Goal: Task Accomplishment & Management: Use online tool/utility

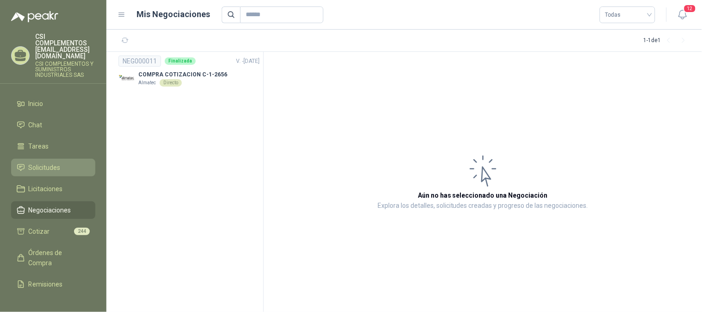
click at [40, 162] on span "Solicitudes" at bounding box center [45, 167] width 32 height 10
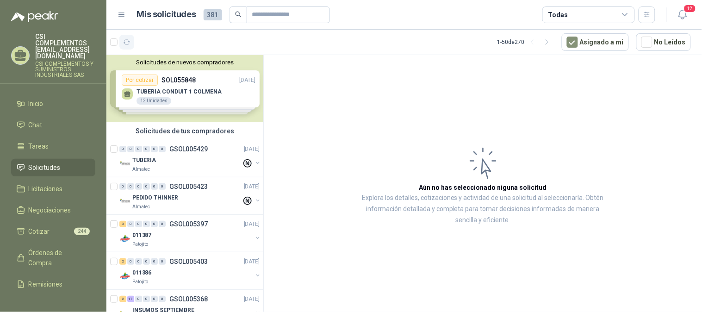
click at [124, 40] on icon "button" at bounding box center [127, 42] width 7 height 5
click at [150, 44] on icon "button" at bounding box center [149, 41] width 6 height 5
click at [109, 44] on article "1 - 50 de 270 Asignado a mi No Leídos" at bounding box center [403, 42] width 595 height 25
click at [130, 42] on icon "button" at bounding box center [127, 42] width 7 height 5
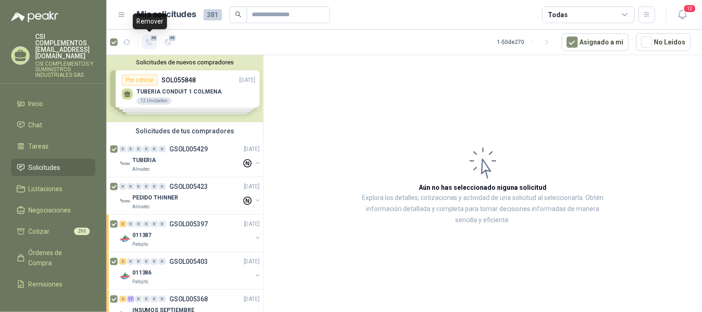
click at [146, 42] on icon "button" at bounding box center [150, 42] width 8 height 8
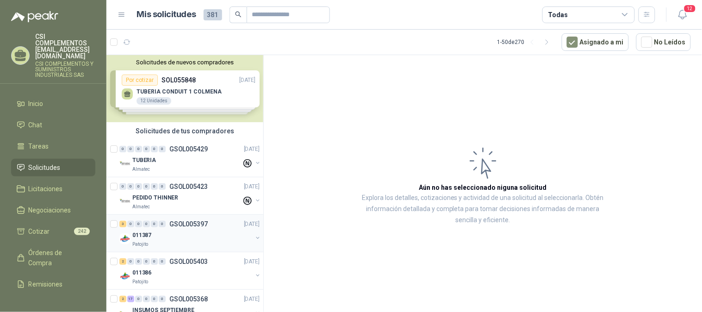
click at [175, 230] on div "011387" at bounding box center [192, 234] width 120 height 11
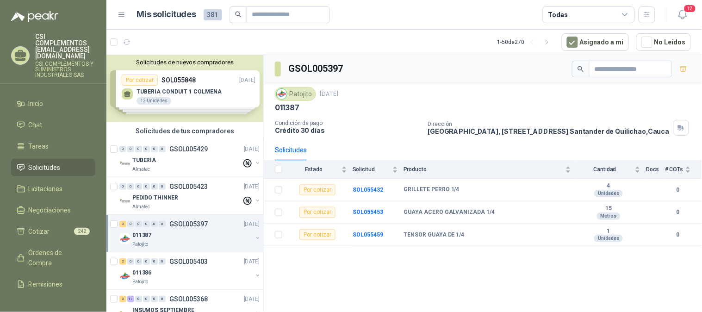
scroll to position [51, 0]
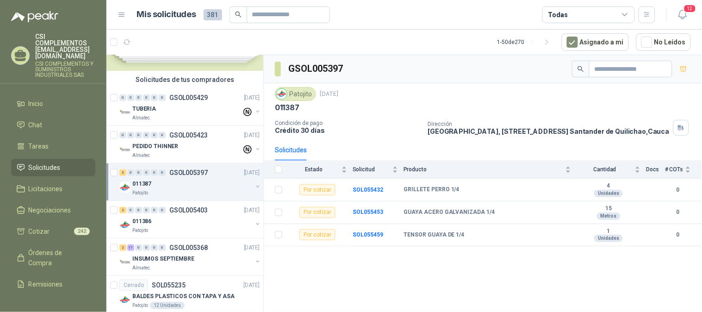
click at [175, 230] on div "Patojito" at bounding box center [192, 230] width 120 height 7
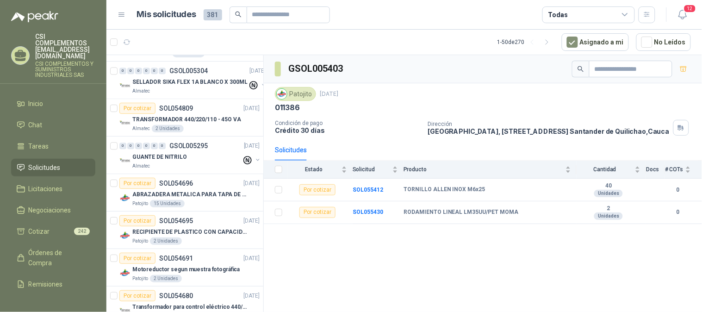
scroll to position [617, 0]
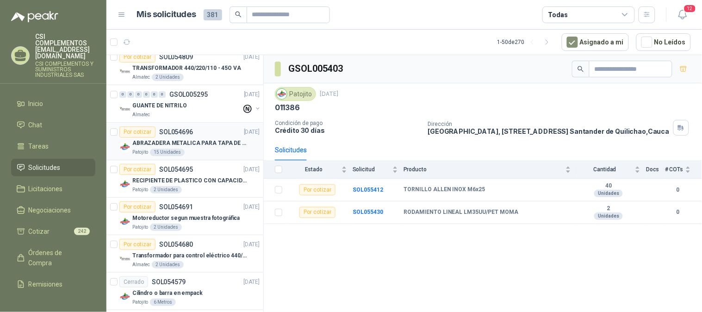
click at [210, 150] on div "Patojito 15 Unidades" at bounding box center [195, 152] width 127 height 7
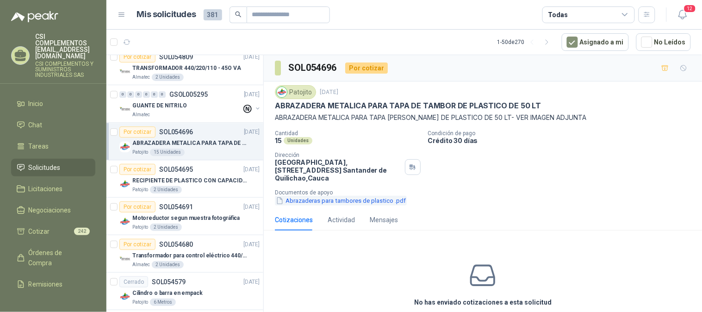
click at [364, 205] on button "Abrazaderas para tambores de plastico .pdf" at bounding box center [341, 201] width 132 height 10
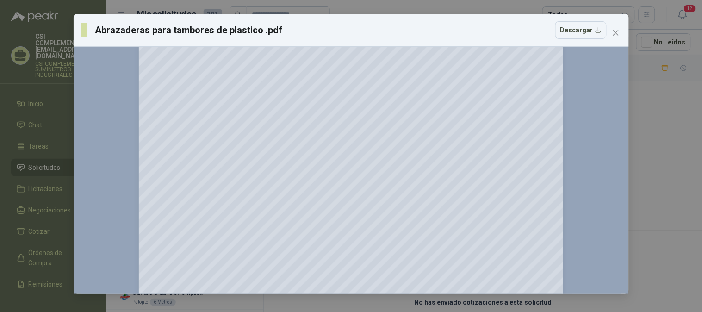
scroll to position [154, 0]
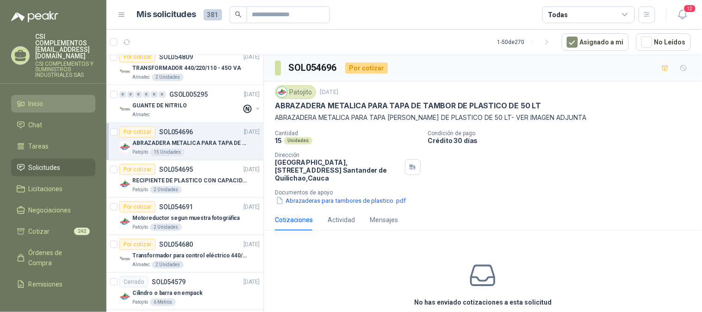
click at [45, 96] on link "Inicio" at bounding box center [53, 104] width 84 height 18
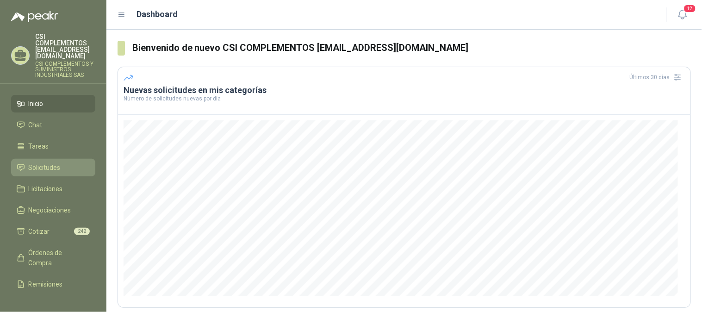
click at [45, 162] on span "Solicitudes" at bounding box center [45, 167] width 32 height 10
